Goal: Complete application form

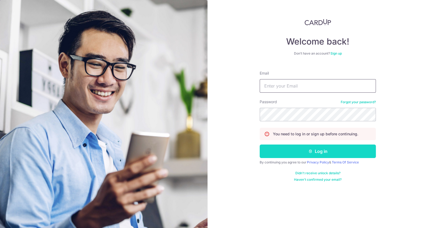
type input "[EMAIL_ADDRESS][DOMAIN_NAME]"
click at [328, 150] on button "Log in" at bounding box center [317, 150] width 116 height 13
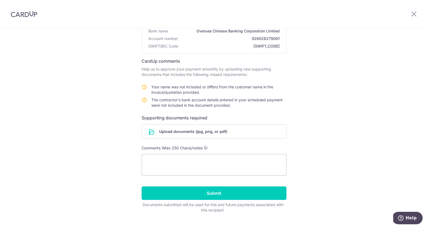
scroll to position [70, 0]
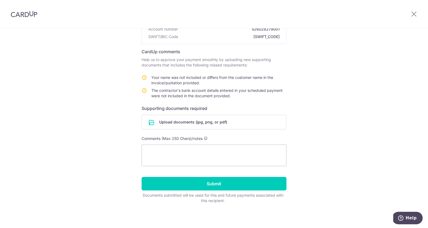
click at [237, 114] on form "Recipient details Recipient 8M Alarm System Pte Ltd Bank name Oversea Chinese B…" at bounding box center [213, 99] width 145 height 210
click at [236, 119] on input "file" at bounding box center [214, 122] width 144 height 14
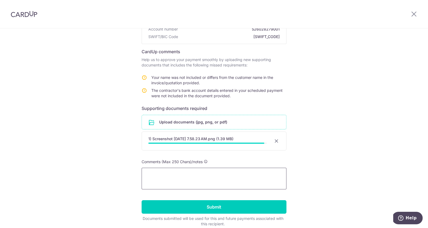
click at [190, 172] on textarea at bounding box center [213, 179] width 145 height 22
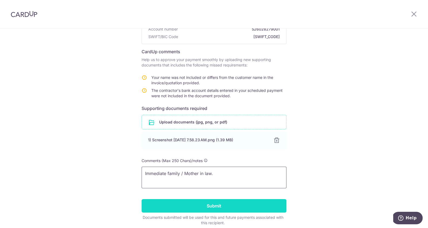
type textarea "Immediate family / Mother in law."
click at [224, 206] on input "Submit" at bounding box center [213, 205] width 145 height 13
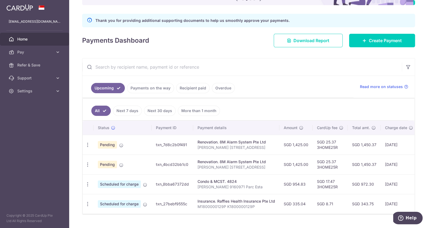
scroll to position [74, 0]
